Goal: Information Seeking & Learning: Understand process/instructions

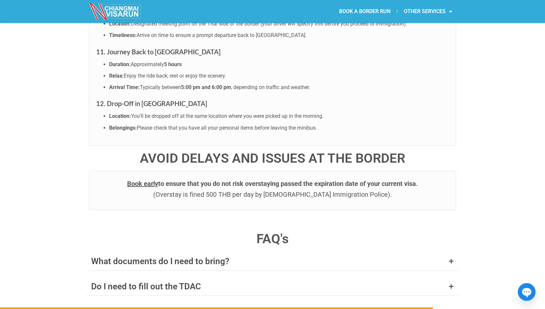
scroll to position [2353, 0]
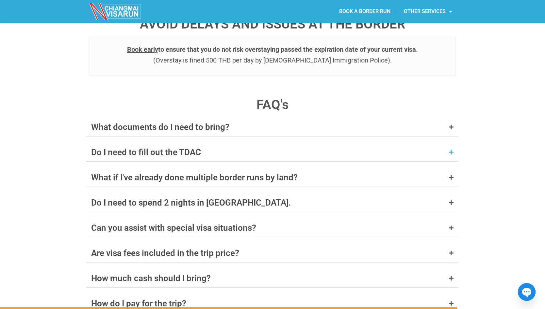
click at [196, 148] on div "Do I need to fill out the TDAC" at bounding box center [146, 152] width 110 height 8
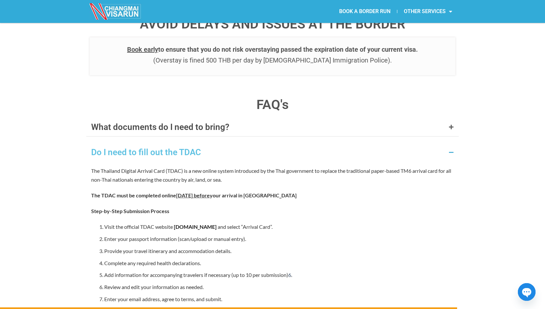
click at [193, 223] on link "[DOMAIN_NAME]" at bounding box center [195, 226] width 43 height 6
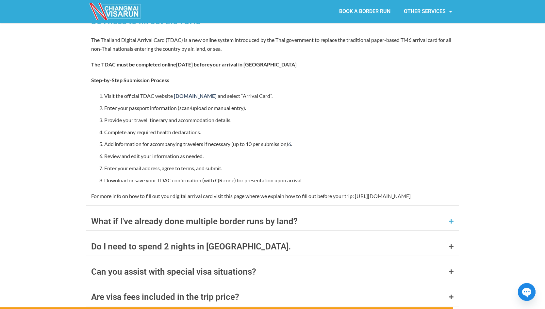
click at [319, 212] on div "What if I've already done multiple border runs by land?" at bounding box center [272, 221] width 373 height 18
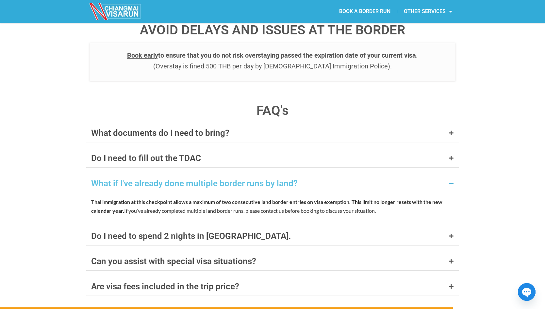
scroll to position [2484, 0]
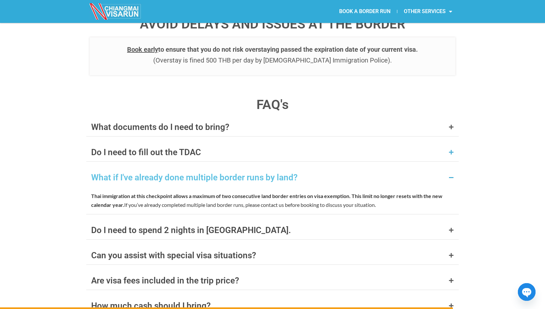
click at [216, 143] on div "Do I need to fill out the TDAC" at bounding box center [272, 152] width 373 height 18
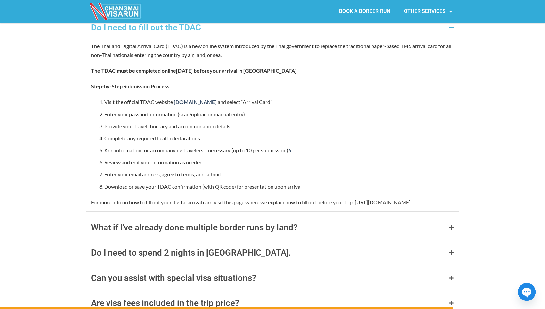
scroll to position [2615, 0]
